Goal: Task Accomplishment & Management: Use online tool/utility

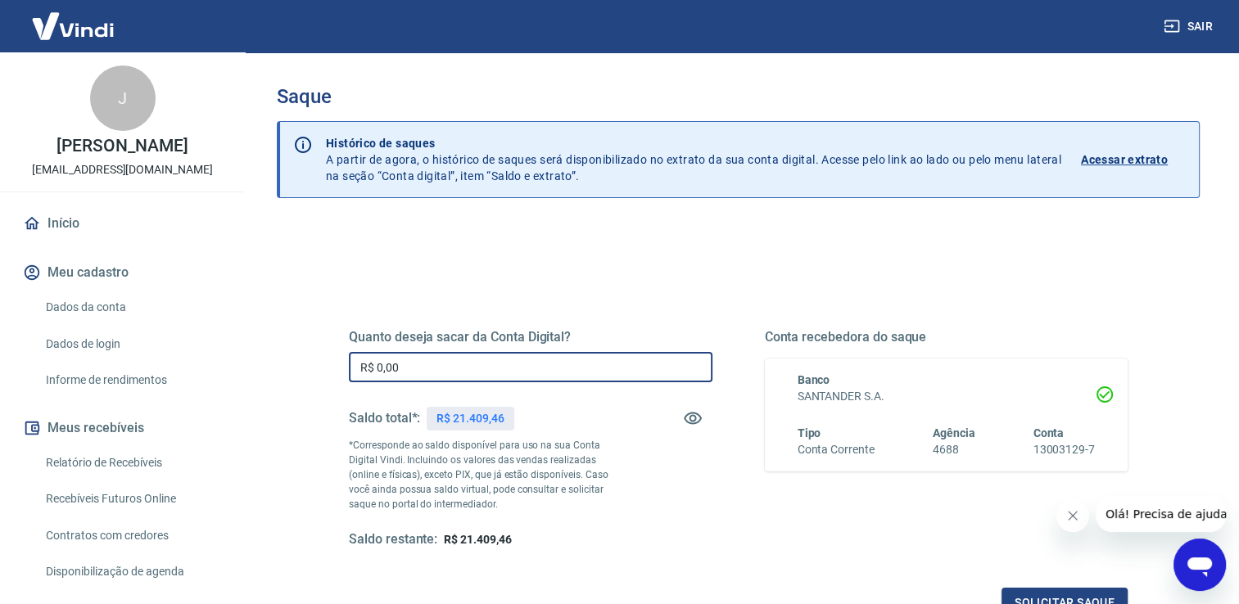
click at [460, 360] on input "R$ 0,00" at bounding box center [531, 367] width 364 height 30
drag, startPoint x: 474, startPoint y: 372, endPoint x: 353, endPoint y: 370, distance: 121.2
click at [353, 369] on input "R$ 21.409,46" at bounding box center [531, 367] width 364 height 30
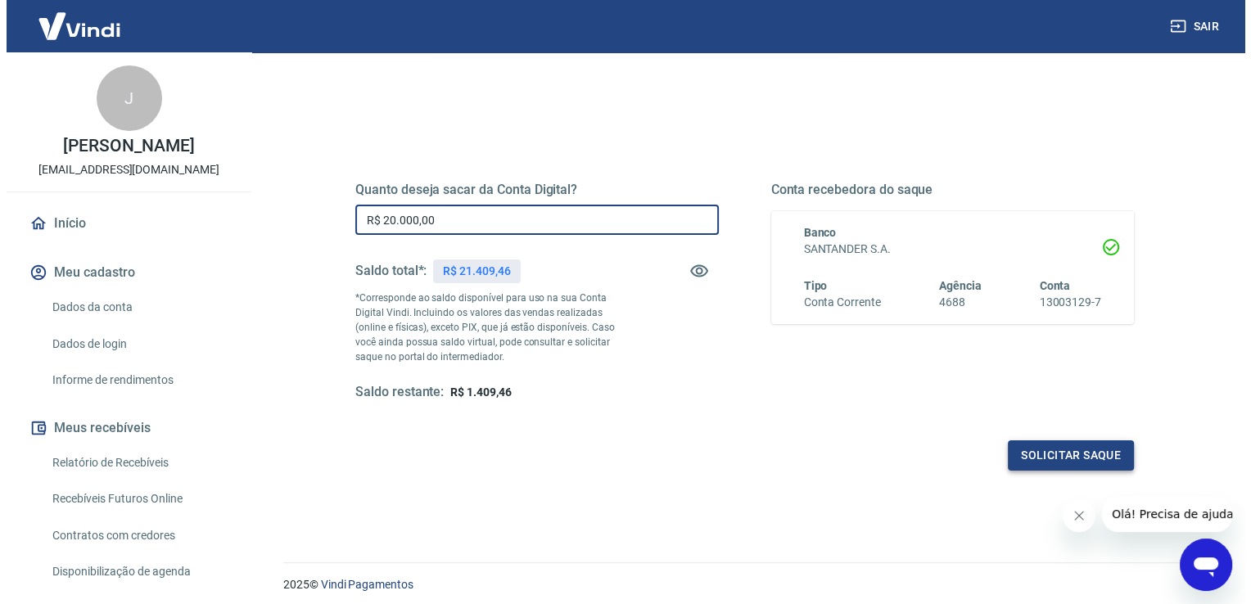
scroll to position [164, 0]
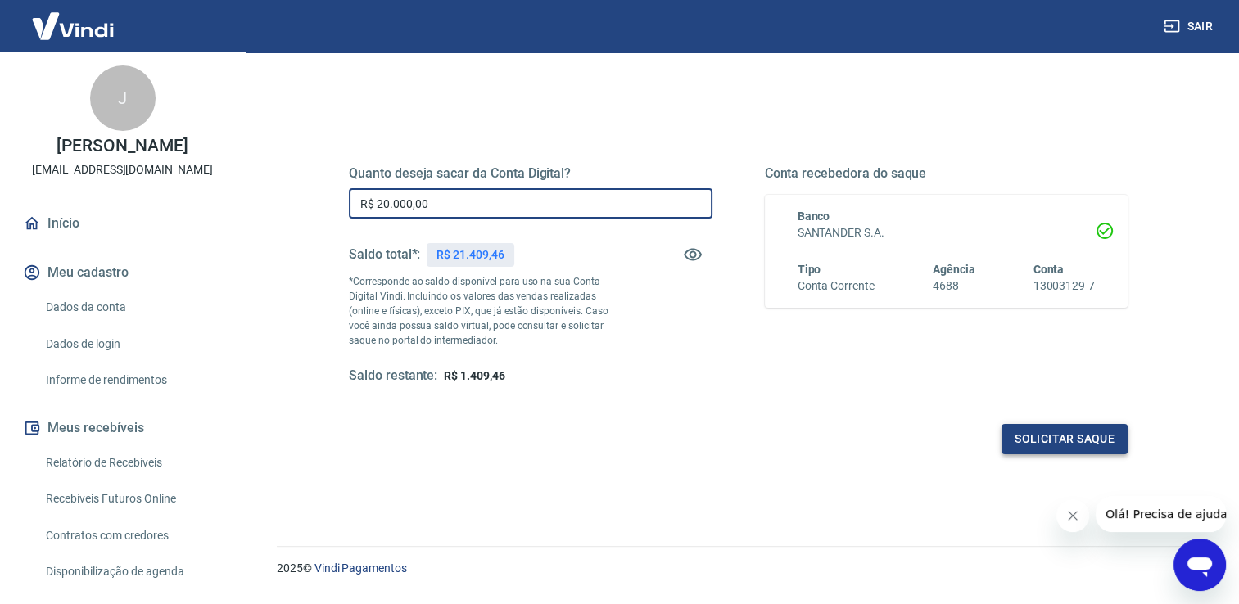
type input "R$ 20.000,00"
click at [1102, 435] on button "Solicitar saque" at bounding box center [1065, 439] width 126 height 30
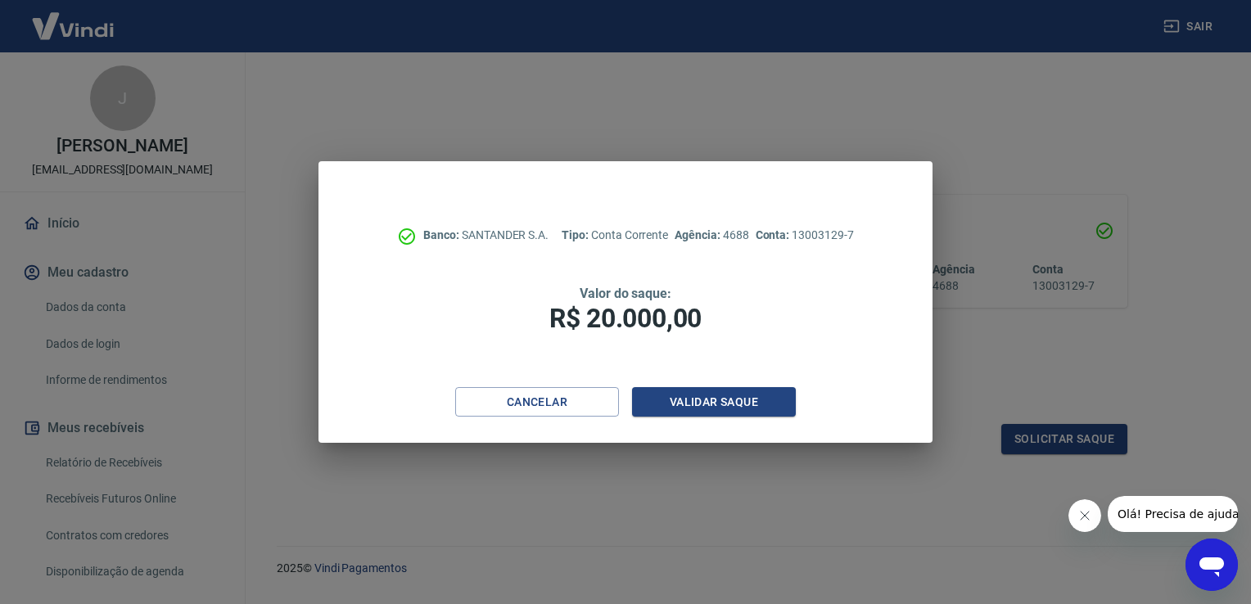
click at [1079, 522] on button "Fechar mensagem da empresa" at bounding box center [1084, 516] width 33 height 33
click at [762, 400] on button "Validar saque" at bounding box center [714, 402] width 164 height 30
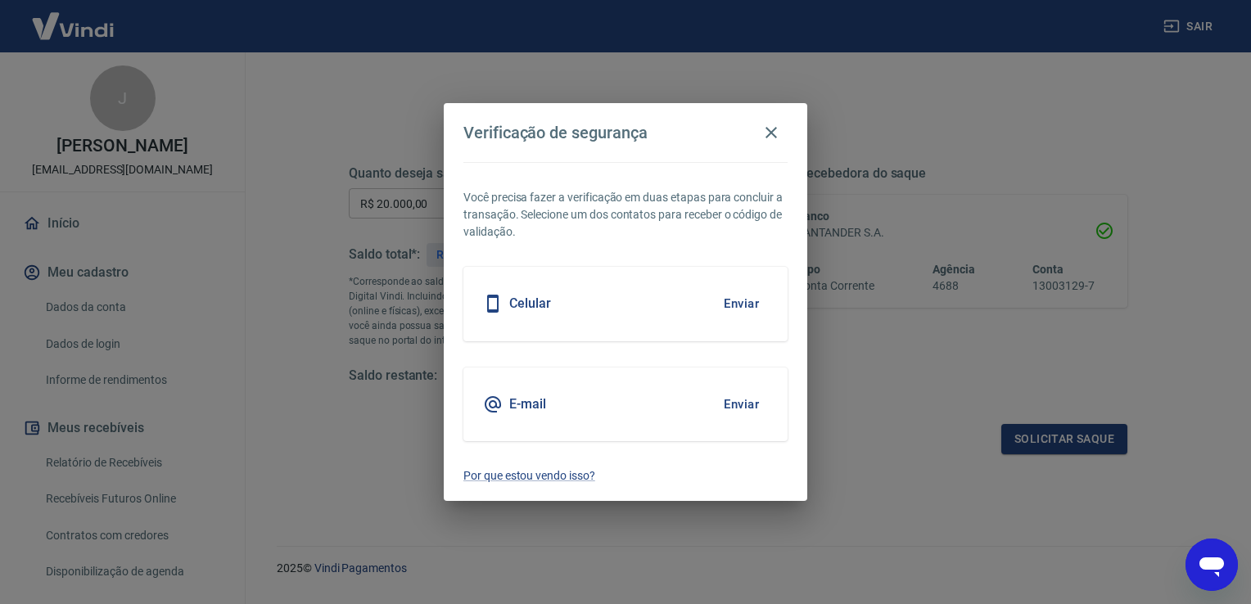
click at [740, 303] on button "Enviar" at bounding box center [741, 304] width 53 height 34
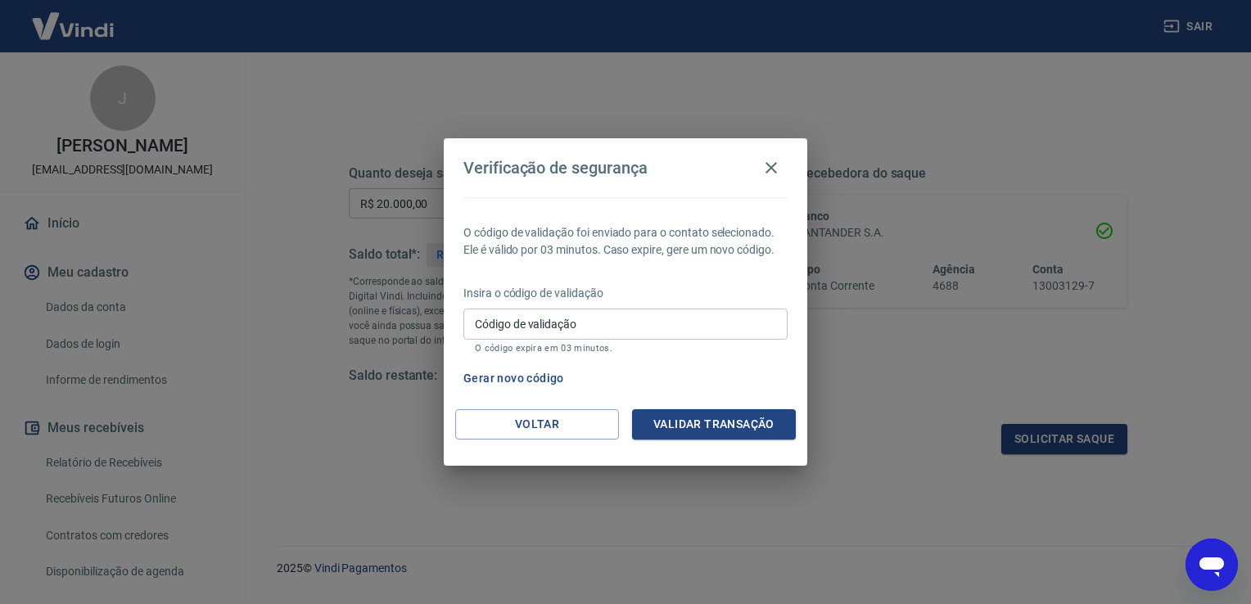
click at [698, 329] on input "Código de validação" at bounding box center [625, 324] width 324 height 30
type input "817857"
click at [735, 417] on button "Validar transação" at bounding box center [714, 424] width 164 height 30
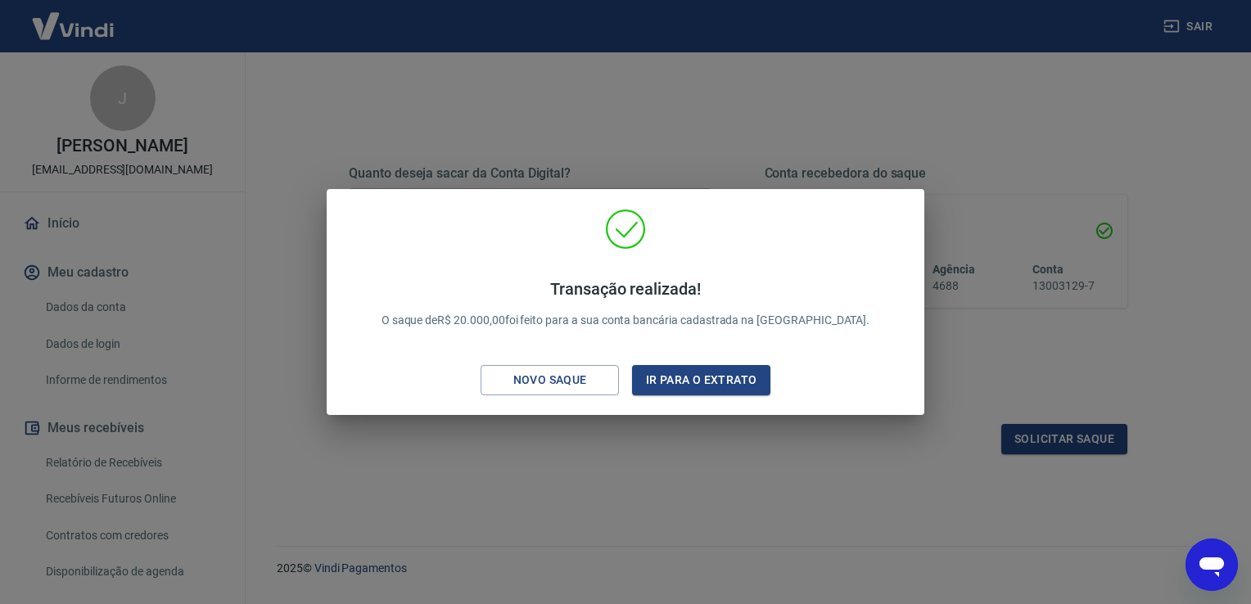
click at [930, 117] on div "Transação realizada! O saque de R$ 20.000,00 foi feito para a sua conta bancári…" at bounding box center [625, 302] width 1251 height 604
